Goal: Task Accomplishment & Management: Use online tool/utility

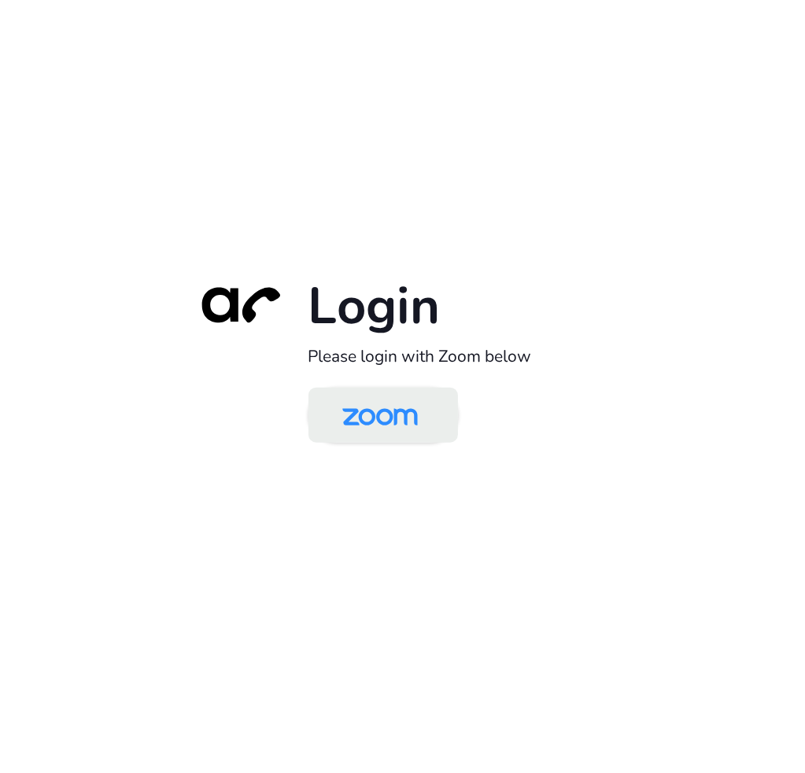
click at [382, 427] on img at bounding box center [380, 416] width 109 height 51
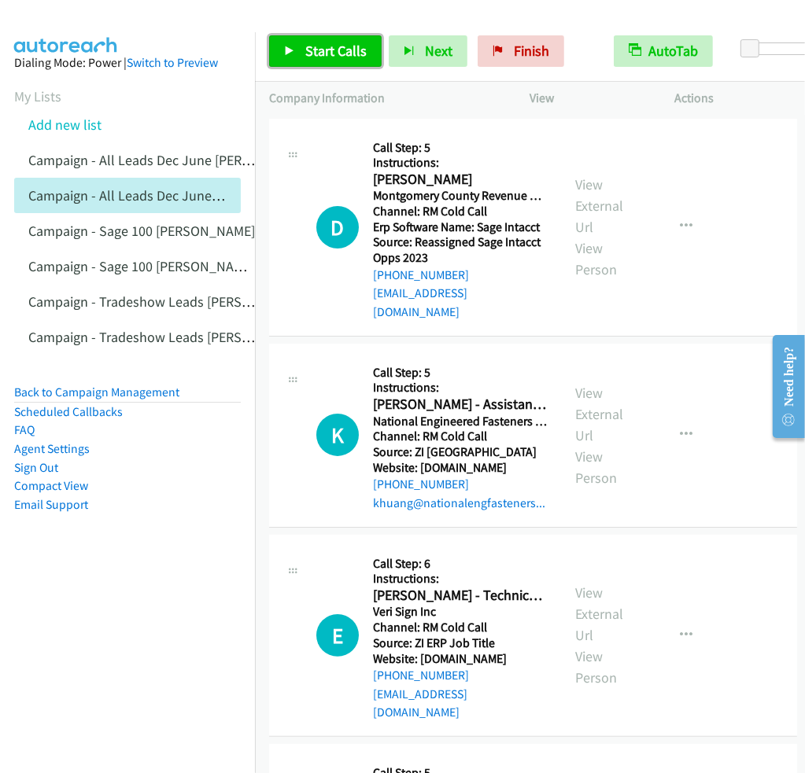
click at [327, 50] on span "Start Calls" at bounding box center [335, 51] width 61 height 18
